Goal: Information Seeking & Learning: Learn about a topic

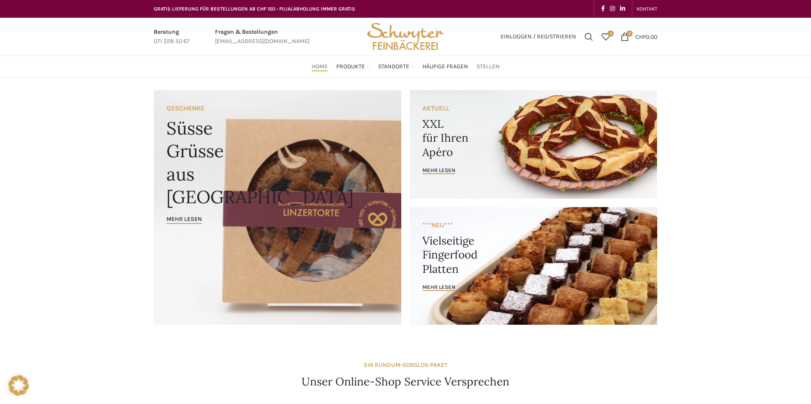
click at [483, 66] on span "Stellen" at bounding box center [487, 67] width 23 height 8
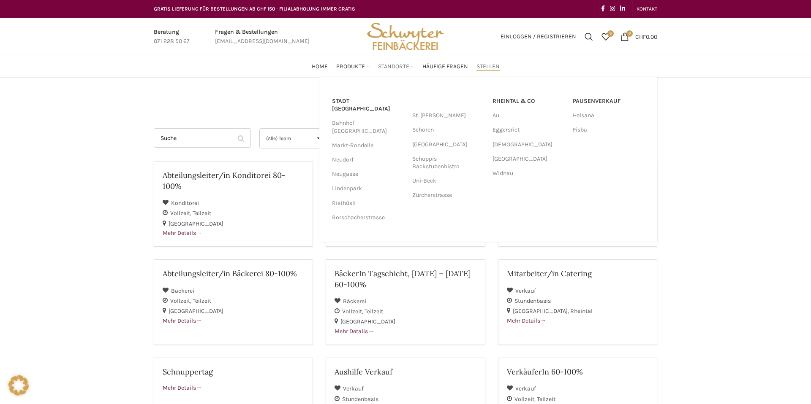
click at [392, 65] on span "Standorte" at bounding box center [393, 67] width 31 height 8
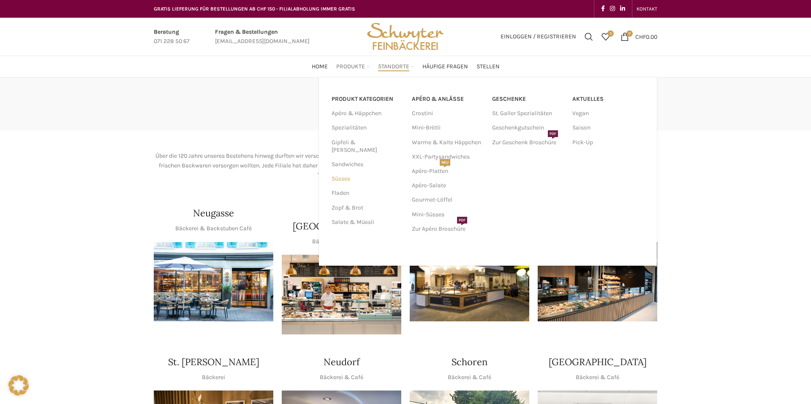
click at [341, 172] on link "Süsses" at bounding box center [366, 179] width 70 height 14
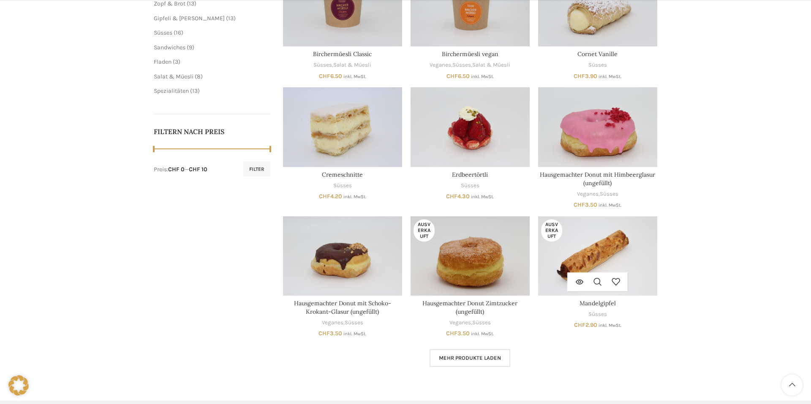
scroll to position [312, 0]
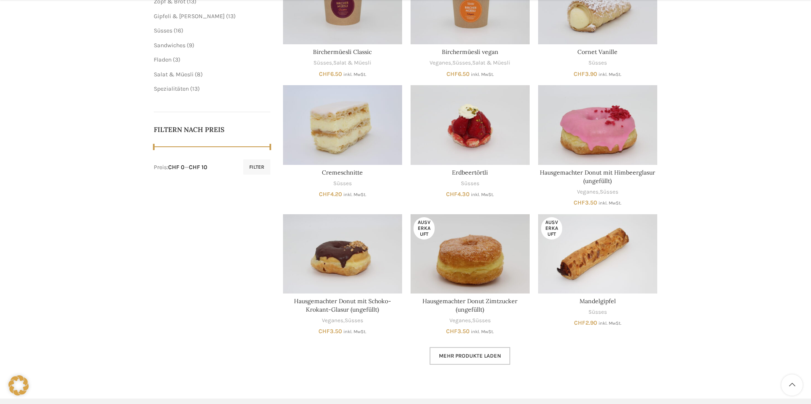
click at [471, 355] on span "Mehr Produkte laden" at bounding box center [470, 356] width 62 height 7
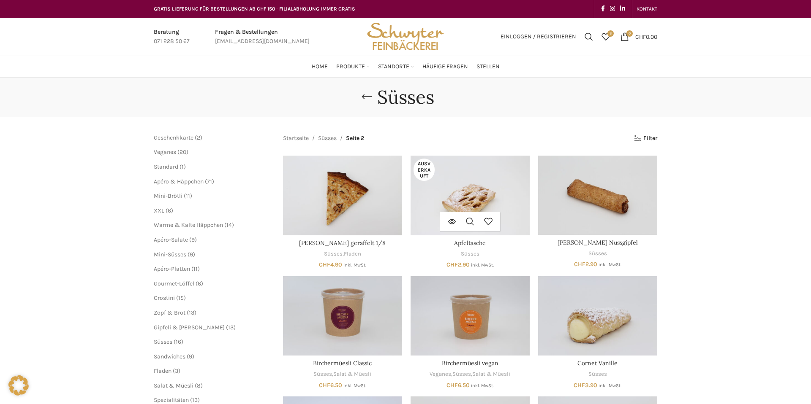
click at [483, 194] on img "Apfeltasche" at bounding box center [469, 195] width 119 height 79
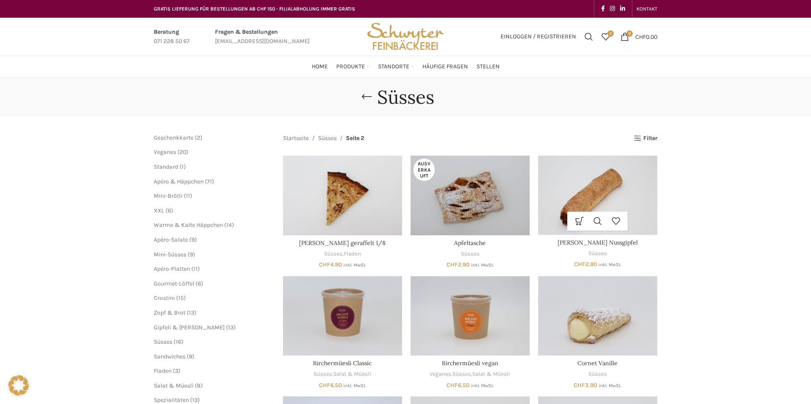
click at [621, 203] on img "Appenzeller Nussgipfel" at bounding box center [597, 195] width 119 height 79
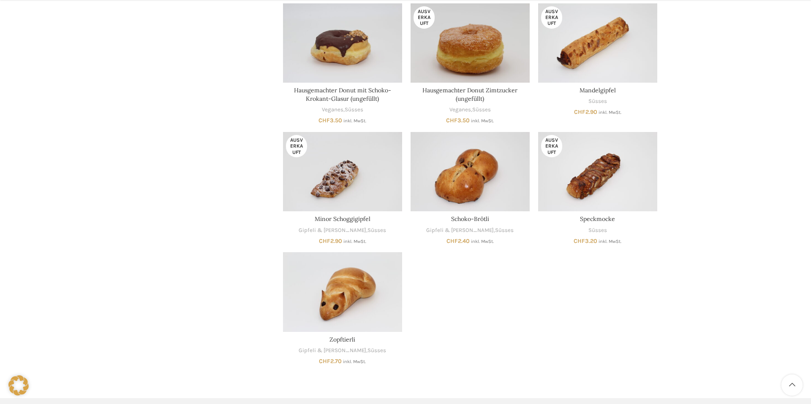
scroll to position [550, 0]
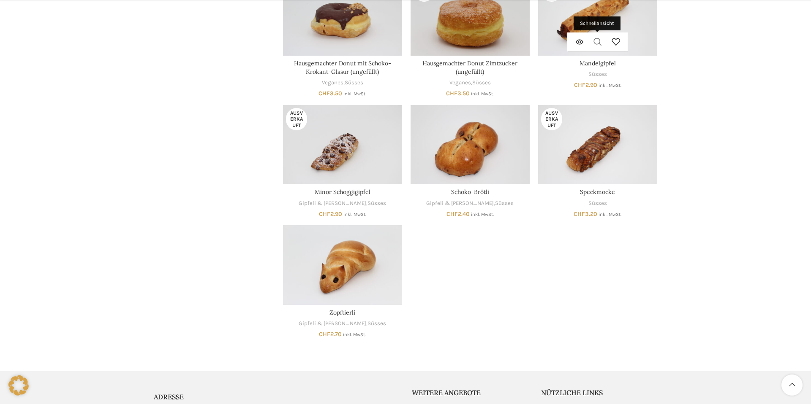
click at [594, 35] on link "Schnellansicht" at bounding box center [597, 42] width 18 height 19
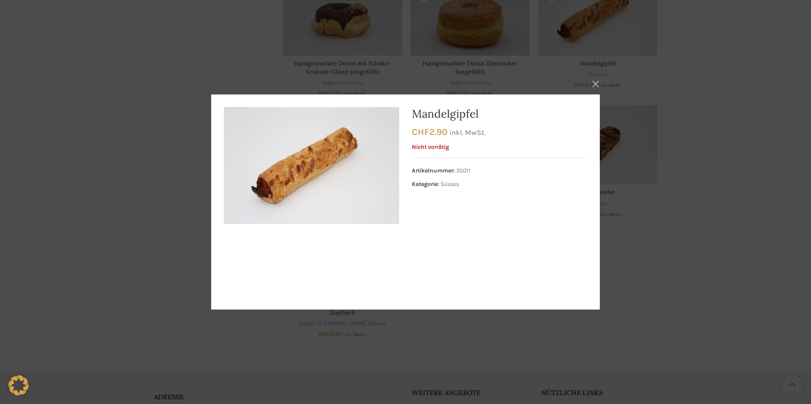
click at [591, 86] on button "×" at bounding box center [595, 83] width 21 height 21
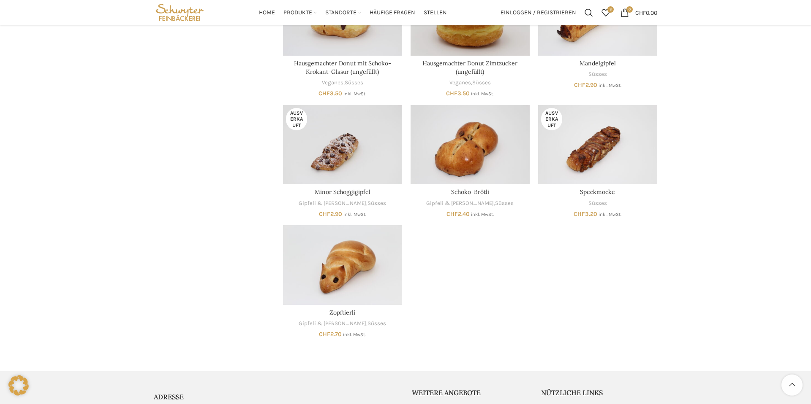
scroll to position [526, 0]
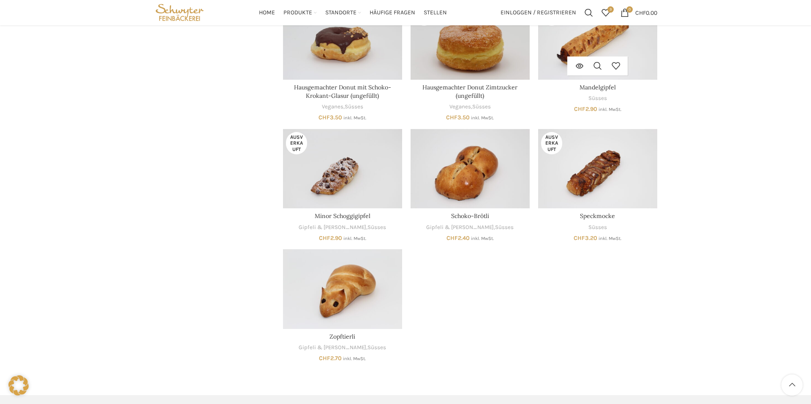
click at [635, 42] on img "Mandelgipfel" at bounding box center [597, 39] width 119 height 79
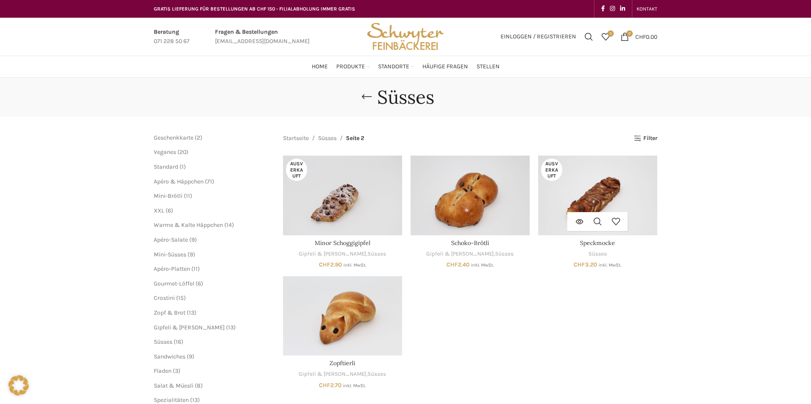
click at [601, 173] on img "Speckmocke" at bounding box center [597, 195] width 119 height 79
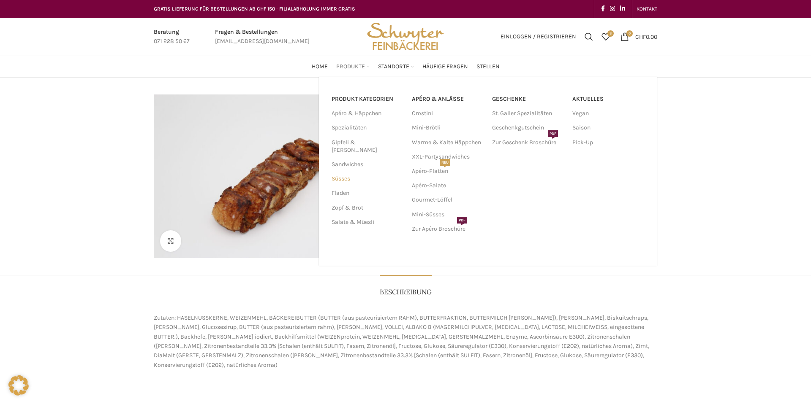
click at [338, 172] on link "Süsses" at bounding box center [366, 179] width 70 height 14
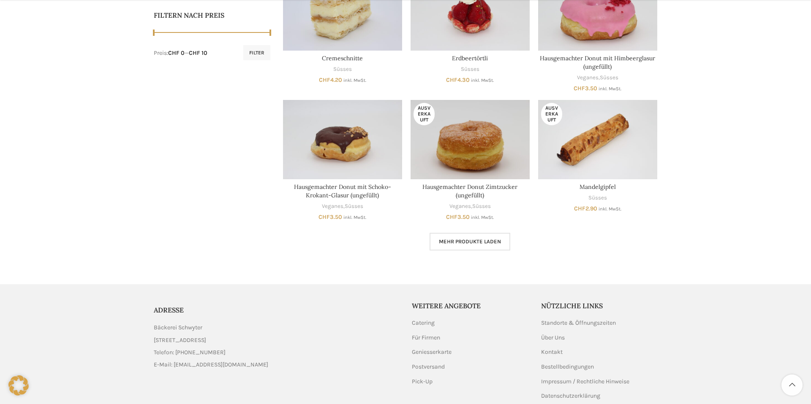
scroll to position [466, 0]
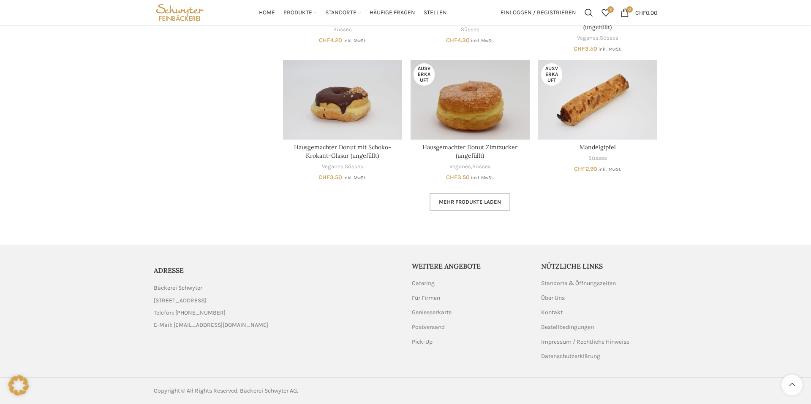
click at [473, 201] on span "Mehr Produkte laden" at bounding box center [470, 202] width 62 height 7
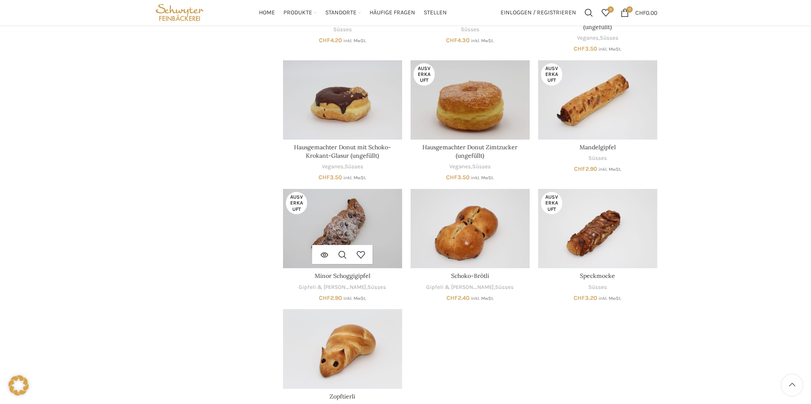
click at [324, 233] on img "Minor Schoggigipfel" at bounding box center [342, 228] width 119 height 79
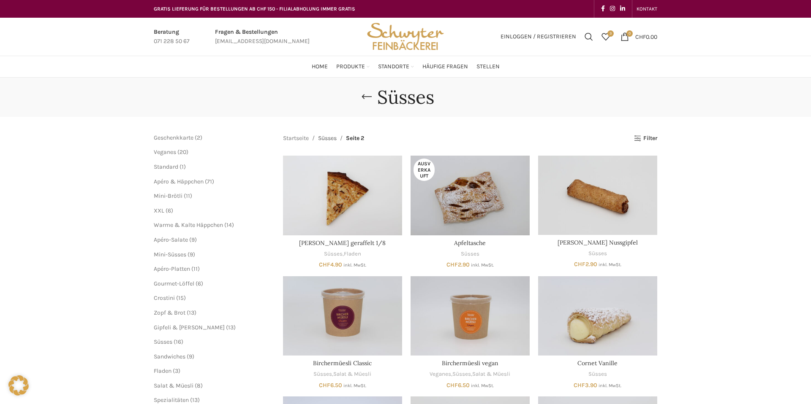
click at [330, 139] on link "Süsses" at bounding box center [327, 138] width 19 height 9
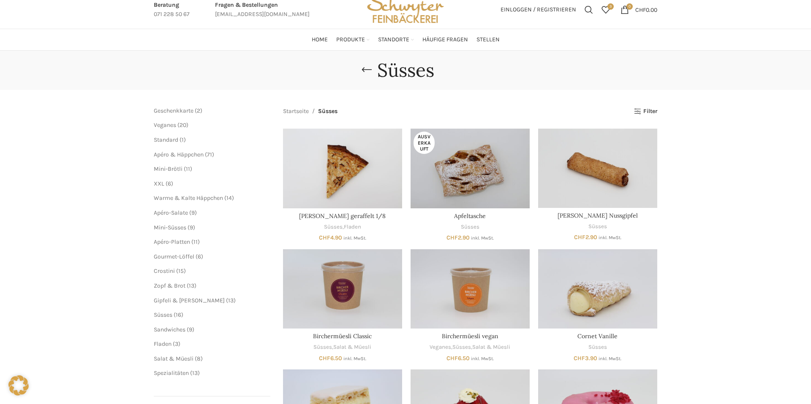
scroll to position [35, 0]
